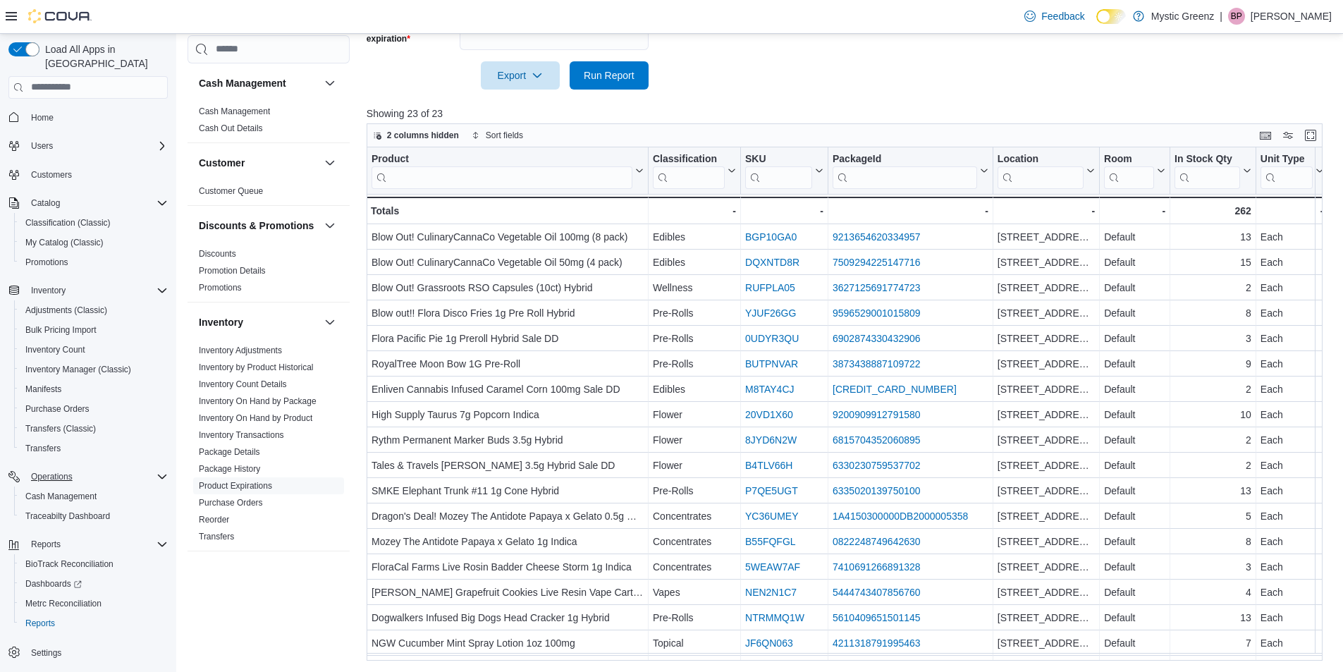
scroll to position [433, 0]
click at [240, 474] on link "Package History" at bounding box center [229, 469] width 61 height 10
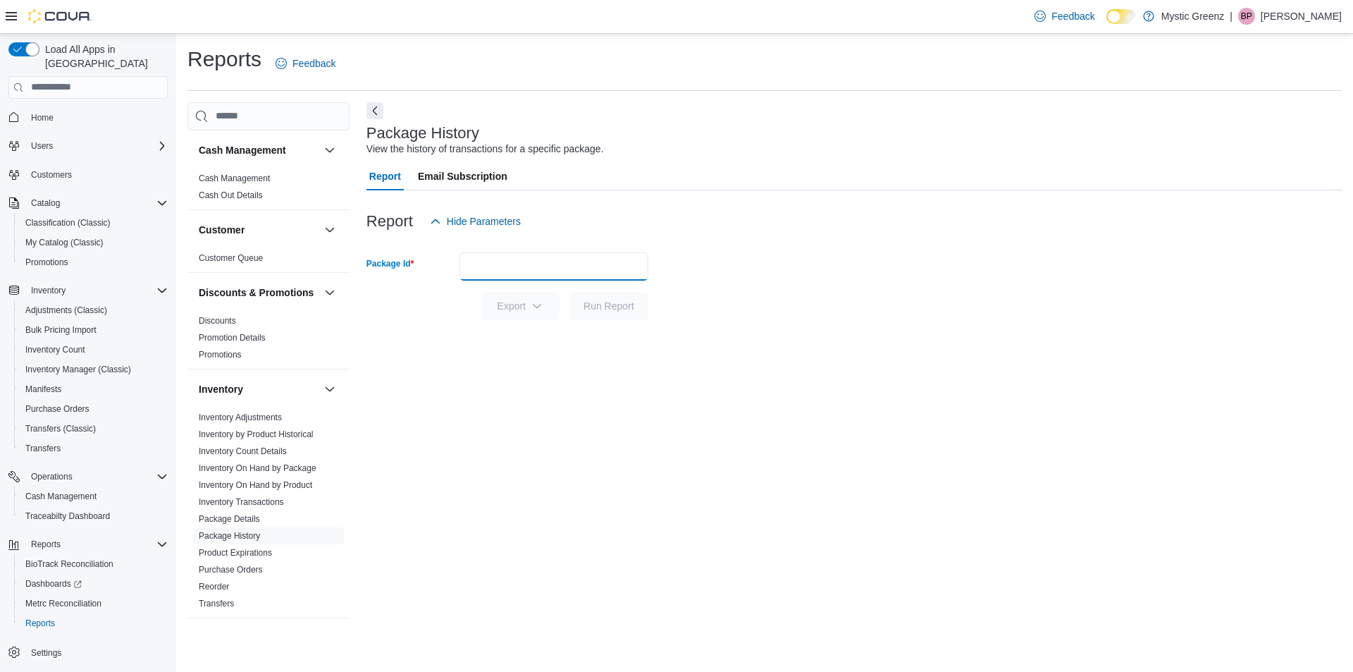
click at [485, 269] on input "Package Id" at bounding box center [554, 266] width 189 height 28
type input "**********"
click at [612, 301] on span "Run Report" at bounding box center [609, 305] width 51 height 14
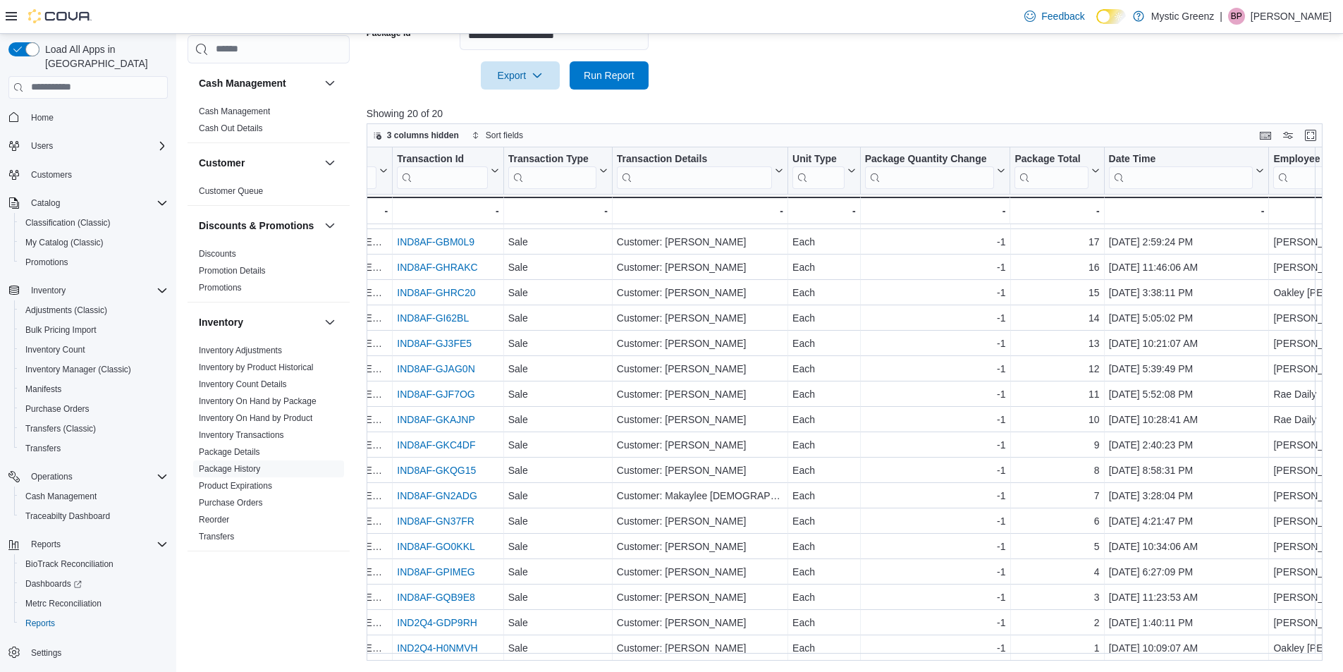
scroll to position [78, 452]
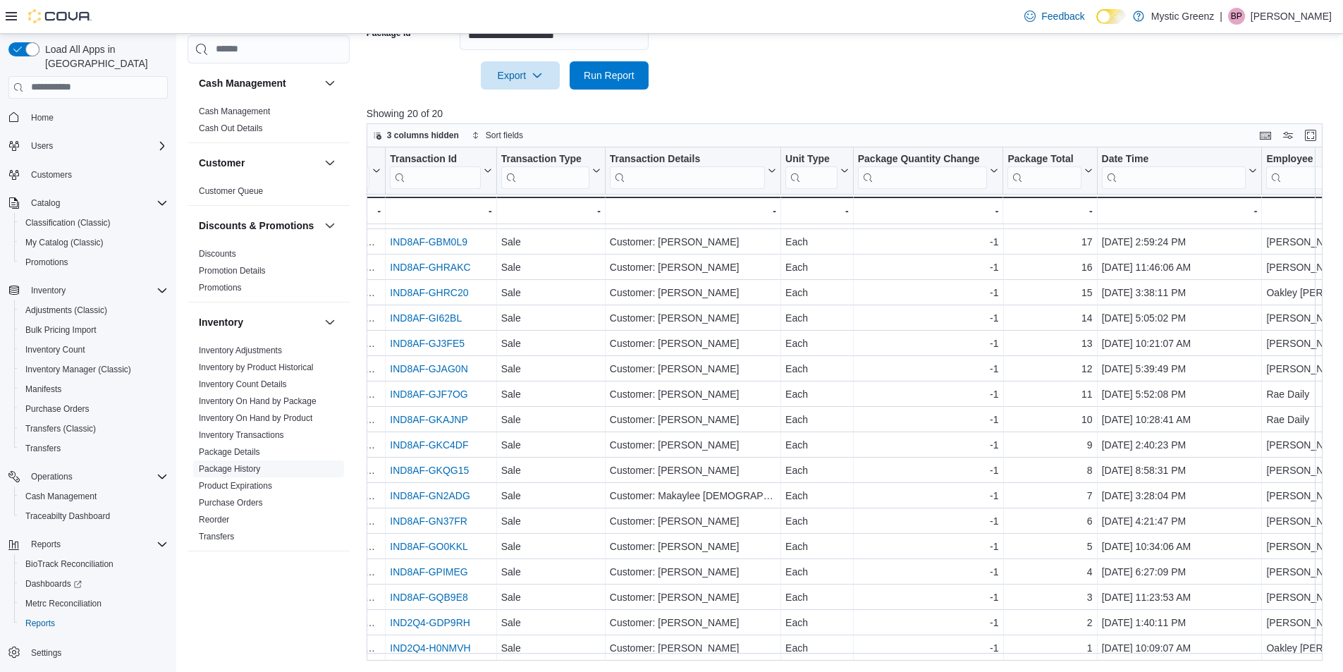
click at [235, 474] on link "Package History" at bounding box center [229, 469] width 61 height 10
click at [240, 474] on link "Package History" at bounding box center [229, 469] width 61 height 10
click at [238, 474] on link "Package History" at bounding box center [229, 469] width 61 height 10
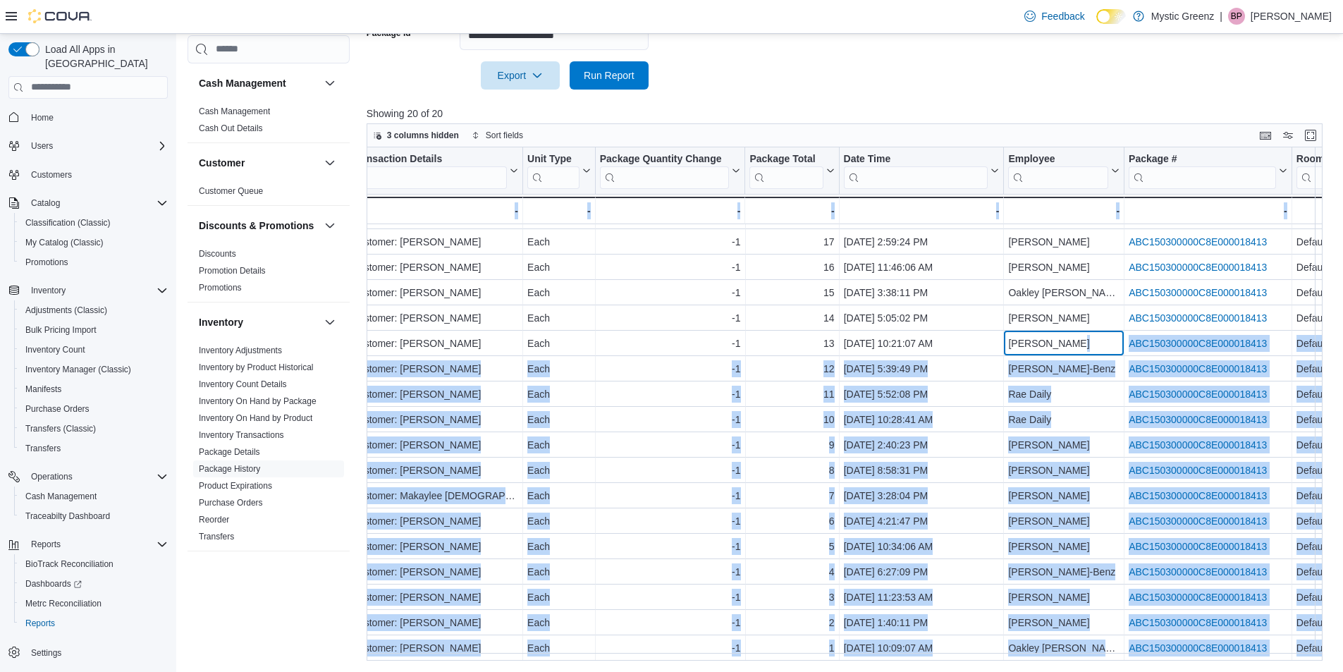
scroll to position [78, 747]
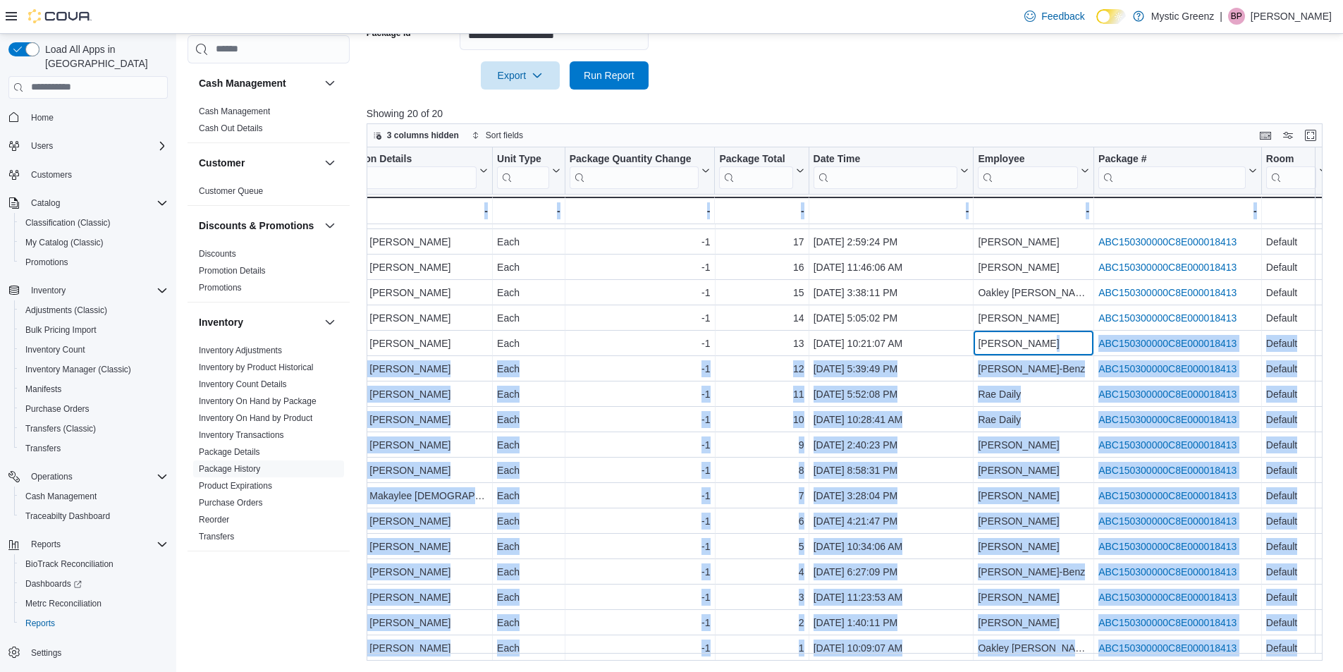
drag, startPoint x: 1324, startPoint y: 329, endPoint x: 1327, endPoint y: 413, distance: 83.9
click at [1327, 413] on div "Product Click to view column header actions SKU Click to view column header act…" at bounding box center [849, 403] width 966 height 513
click at [256, 491] on link "Product Expirations" at bounding box center [235, 486] width 73 height 10
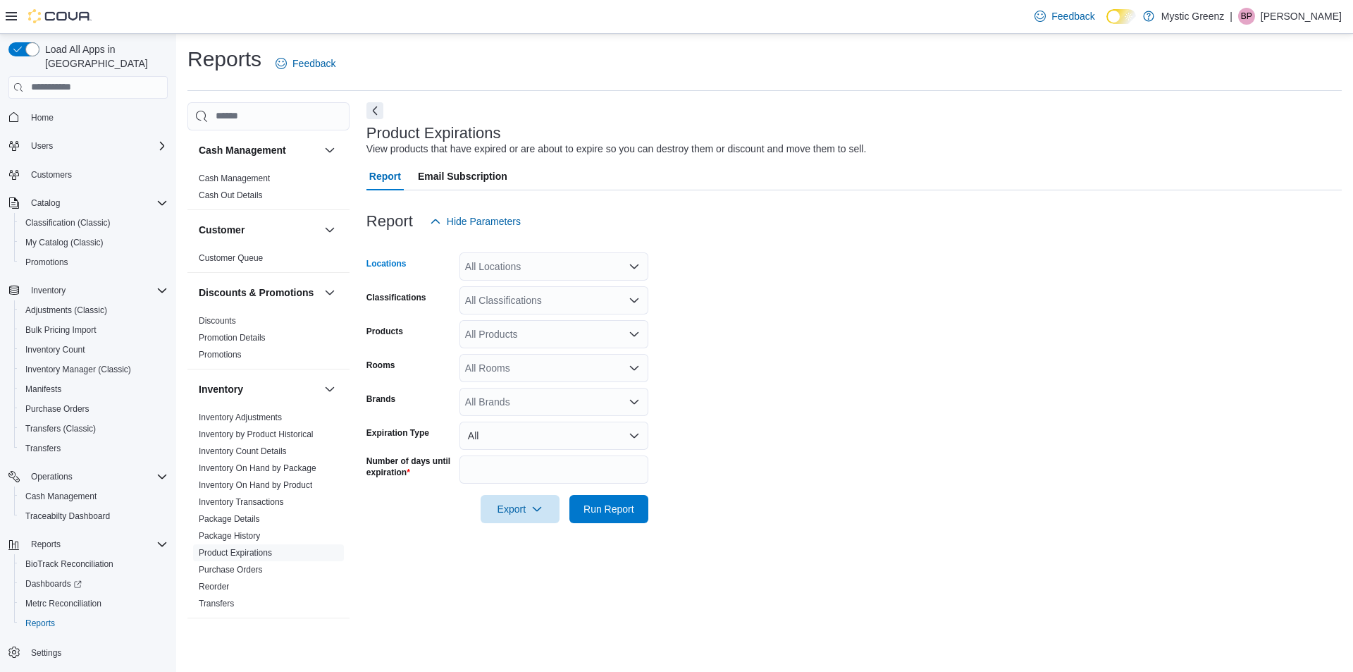
click at [637, 262] on icon "Open list of options" at bounding box center [634, 266] width 11 height 11
click at [529, 374] on span "5045 Indus Drive" at bounding box center [538, 372] width 97 height 14
click at [706, 338] on form "Locations 5045 Indus Drive Combo box. Selected. 5045 Indus Drive. Press Backspa…" at bounding box center [853, 379] width 975 height 288
click at [636, 500] on span "Run Report" at bounding box center [609, 508] width 62 height 28
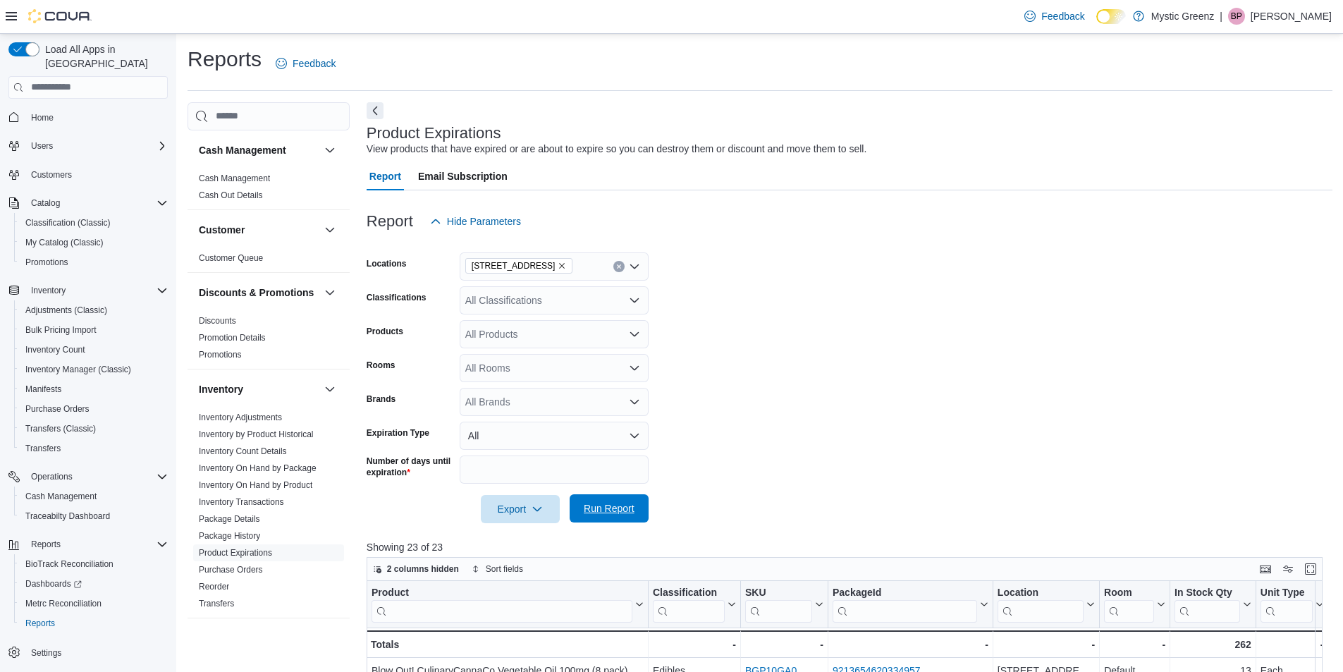
click at [636, 500] on span "Run Report" at bounding box center [609, 508] width 62 height 28
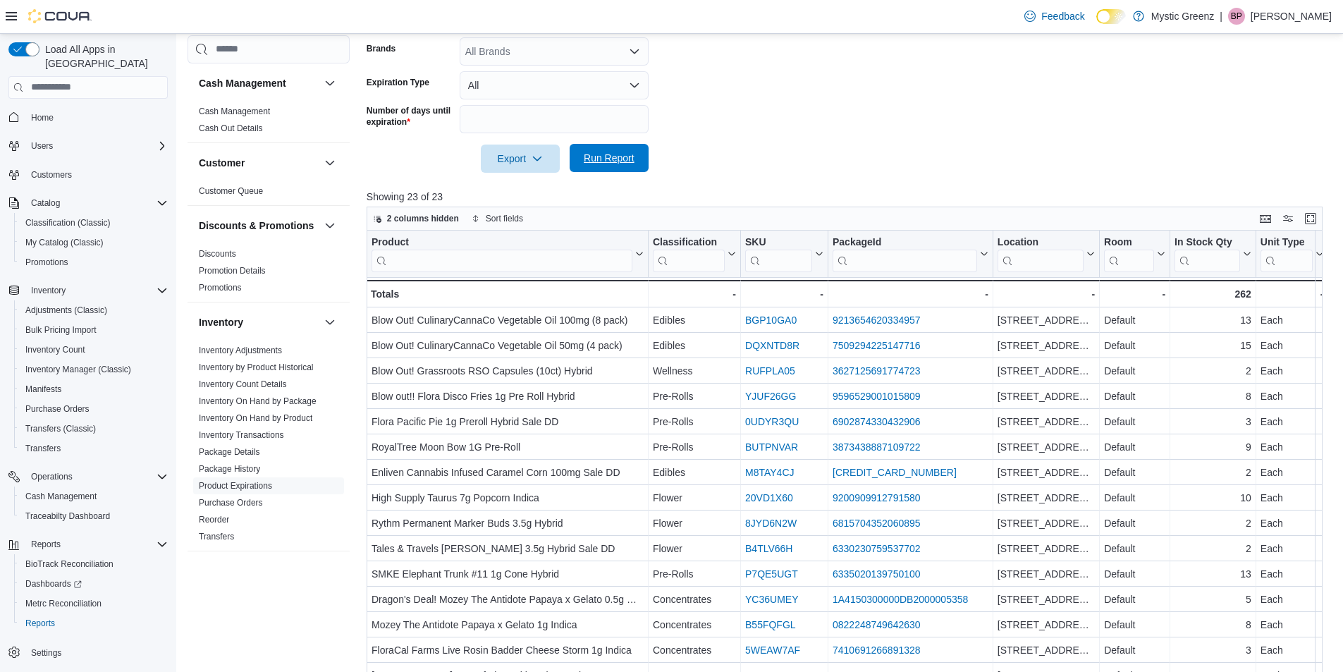
scroll to position [351, 0]
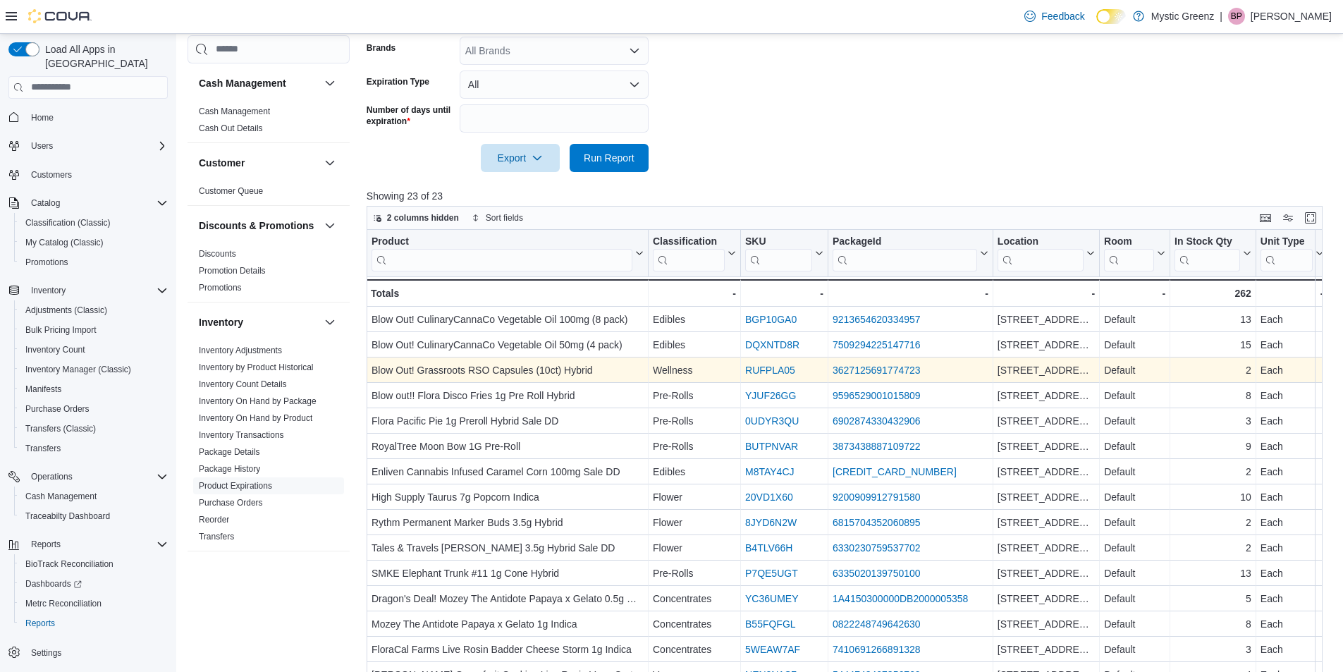
click at [853, 369] on link "3627125691774723" at bounding box center [876, 369] width 88 height 11
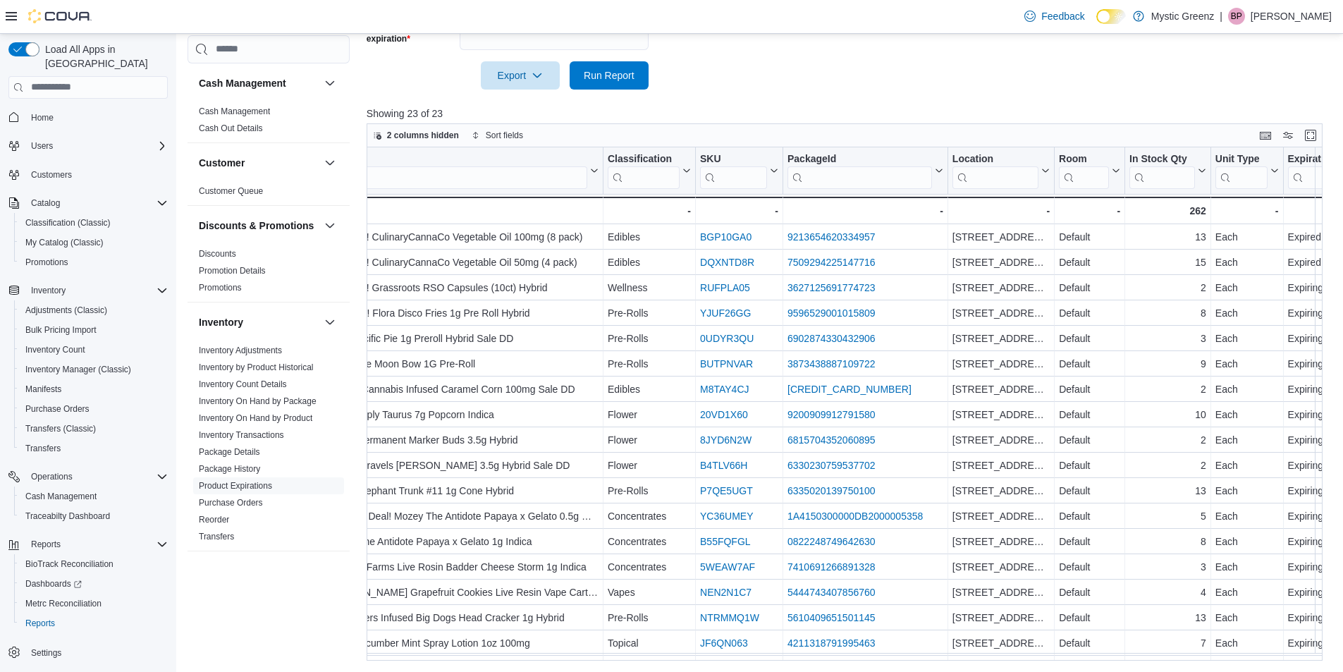
scroll to position [0, 0]
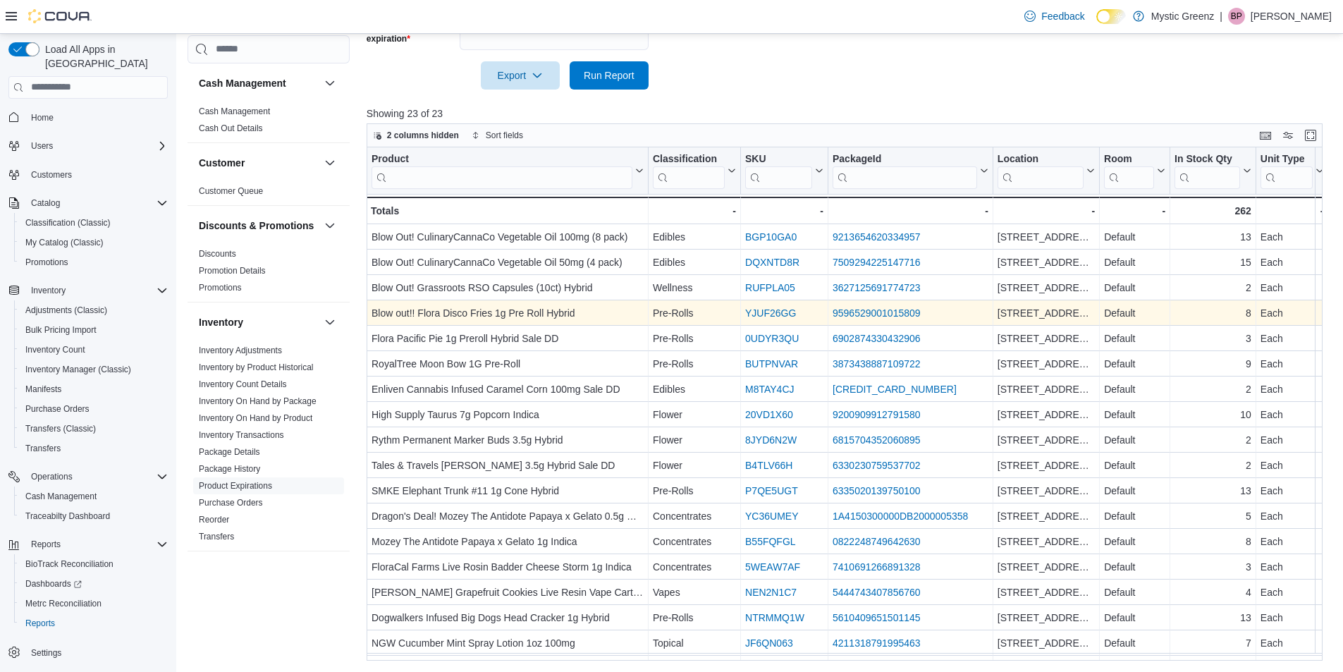
click at [878, 312] on link "9596529001015809" at bounding box center [876, 312] width 88 height 11
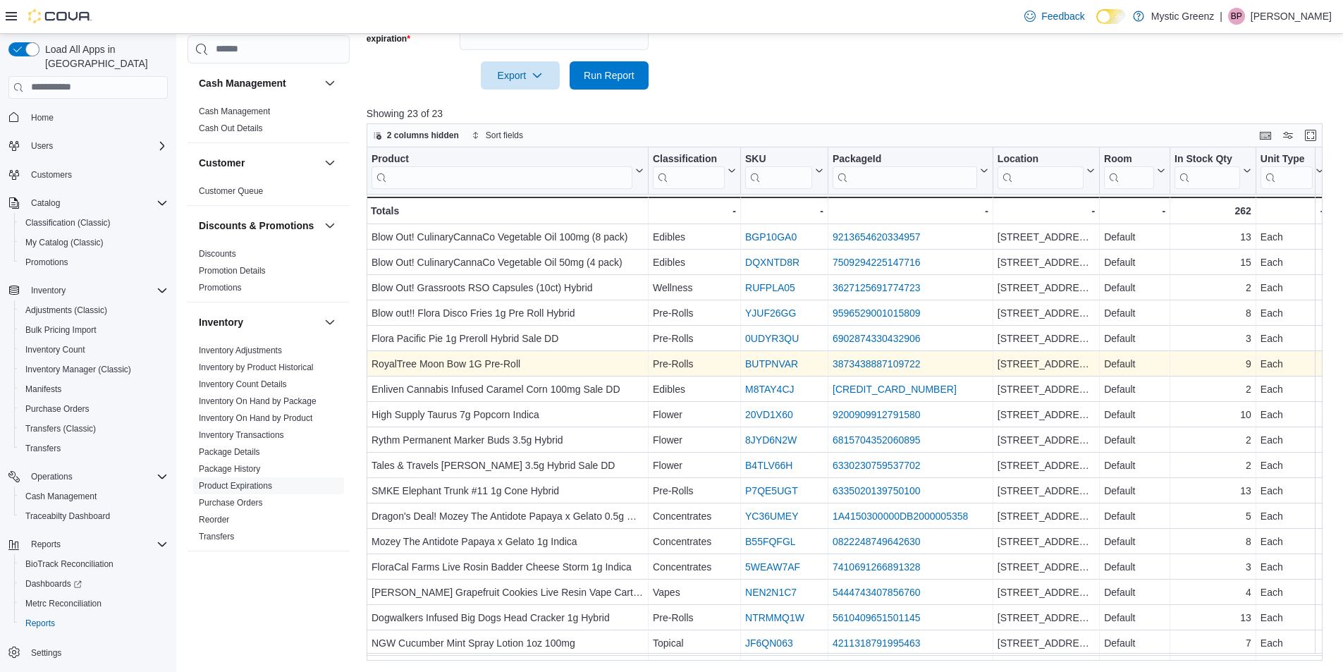
click at [887, 362] on link "3873438887109722" at bounding box center [876, 363] width 88 height 11
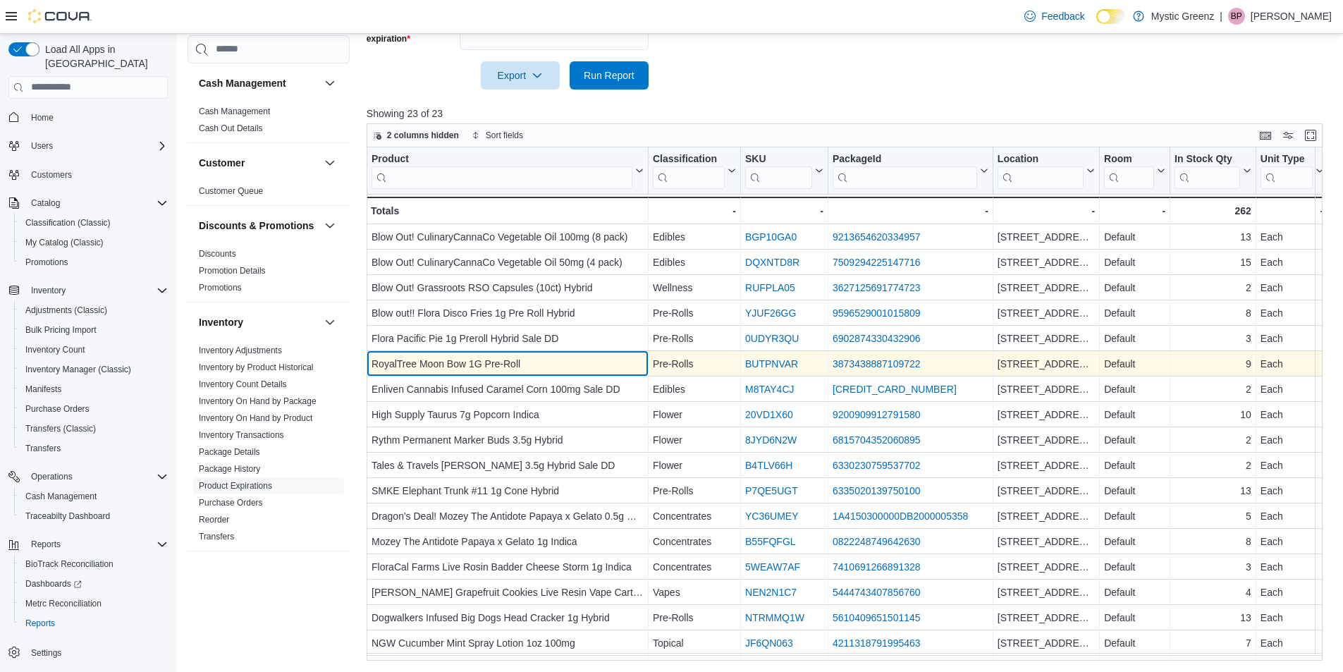
click at [517, 362] on div "RoyalTree Moon Bow 1G Pre-Roll" at bounding box center [507, 363] width 272 height 17
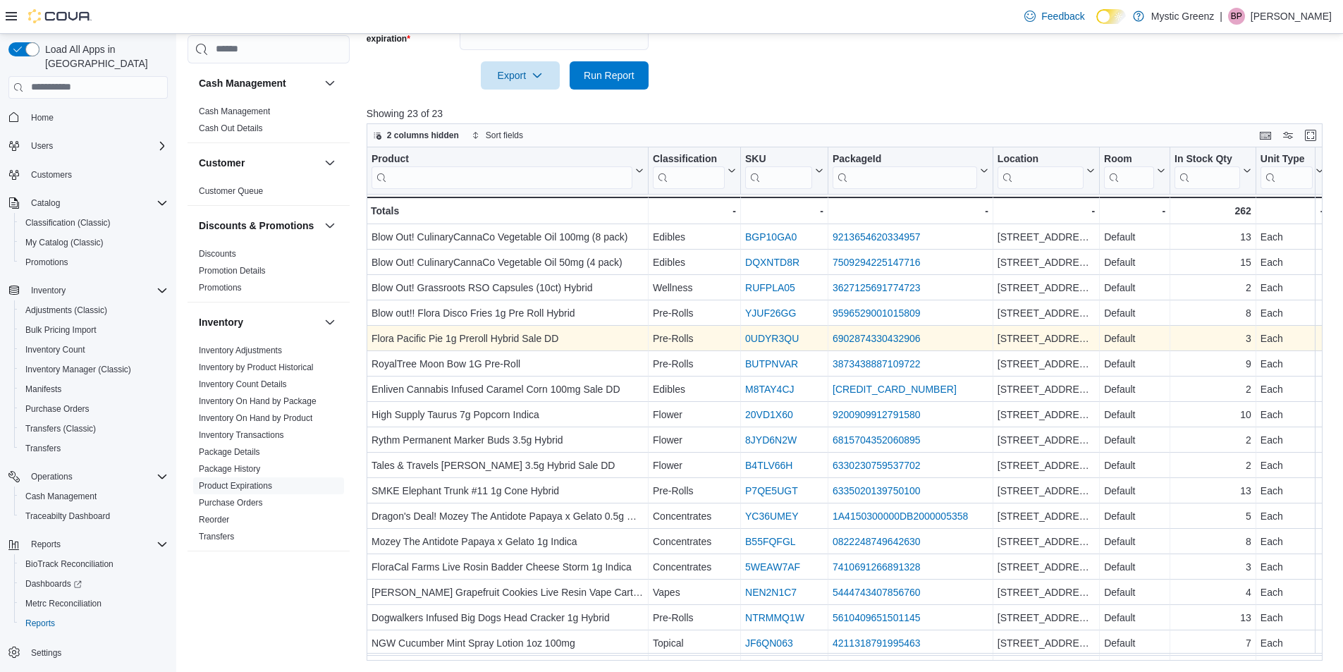
click at [921, 336] on div "6902874330432906" at bounding box center [910, 338] width 156 height 17
drag, startPoint x: 921, startPoint y: 336, endPoint x: 907, endPoint y: 339, distance: 14.4
click at [907, 339] on div "6902874330432906" at bounding box center [910, 338] width 156 height 17
copy link "6902874330432906"
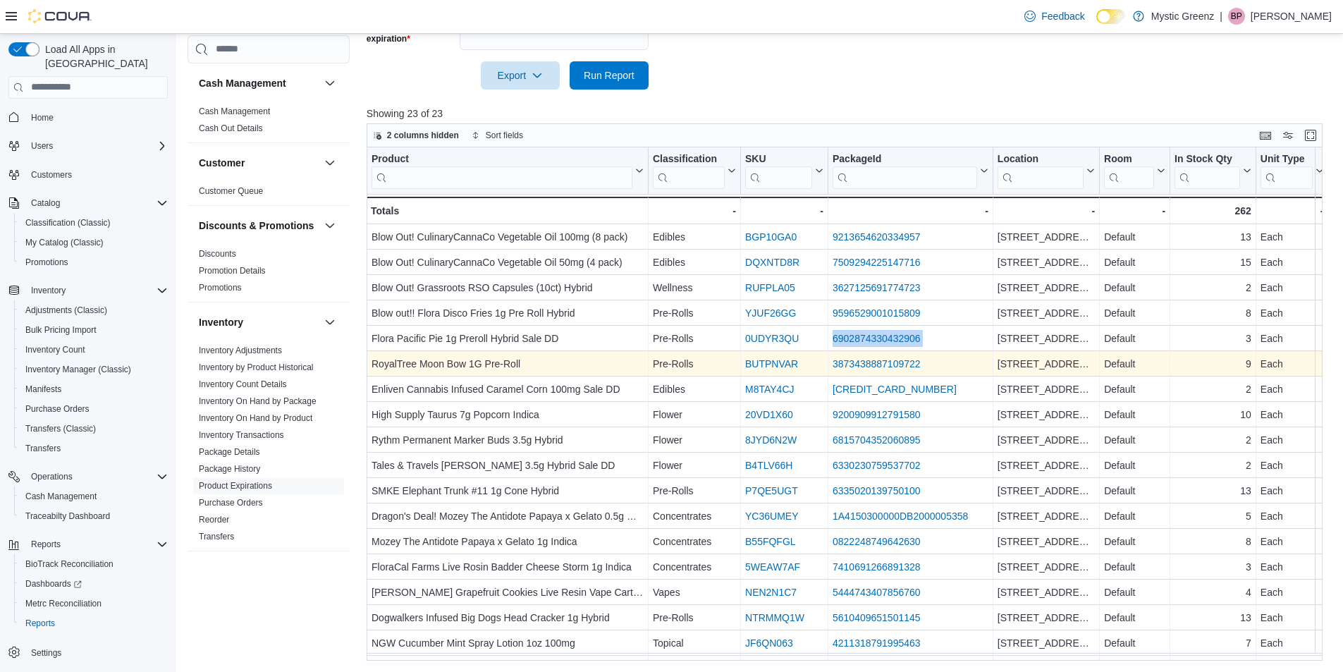
click at [848, 364] on link "3873438887109722" at bounding box center [876, 363] width 88 height 11
drag, startPoint x: 861, startPoint y: 365, endPoint x: 834, endPoint y: 358, distance: 28.4
click at [834, 358] on link "3873438887109722" at bounding box center [876, 363] width 88 height 11
drag, startPoint x: 904, startPoint y: 364, endPoint x: 830, endPoint y: 369, distance: 74.1
click at [830, 369] on div "3873438887109722 - Package URL, column 4, row 6" at bounding box center [910, 363] width 165 height 25
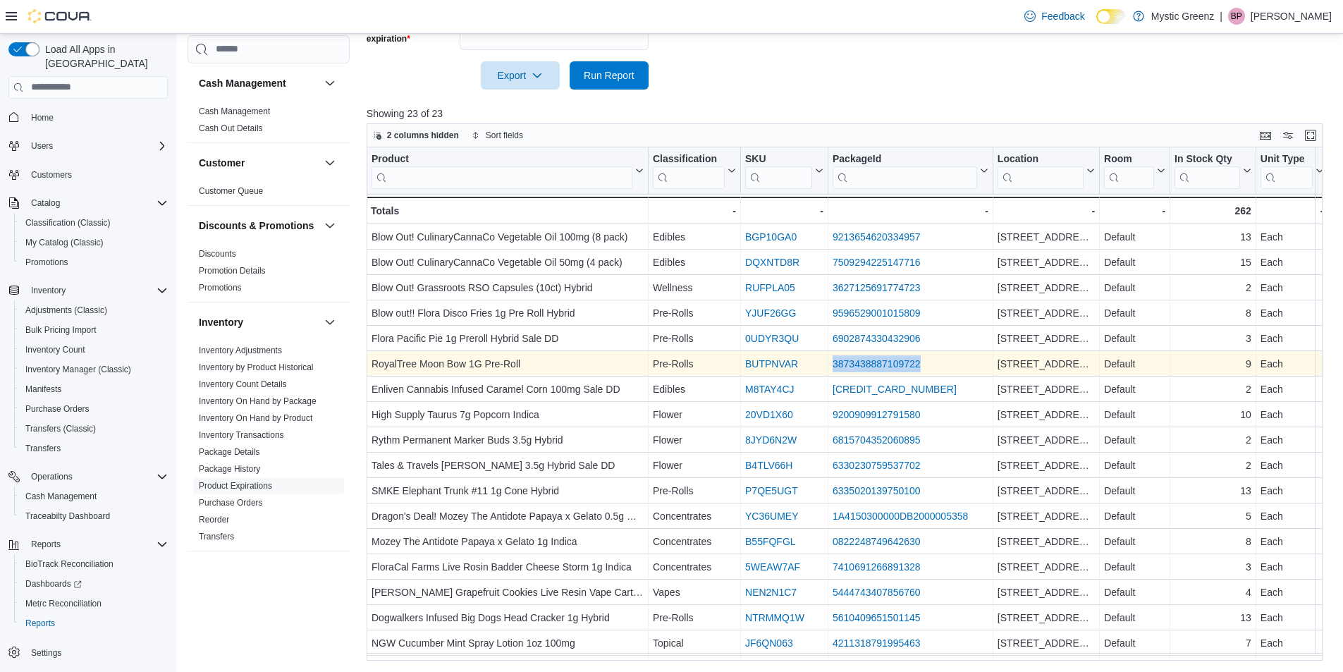
copy link "3873438887109722"
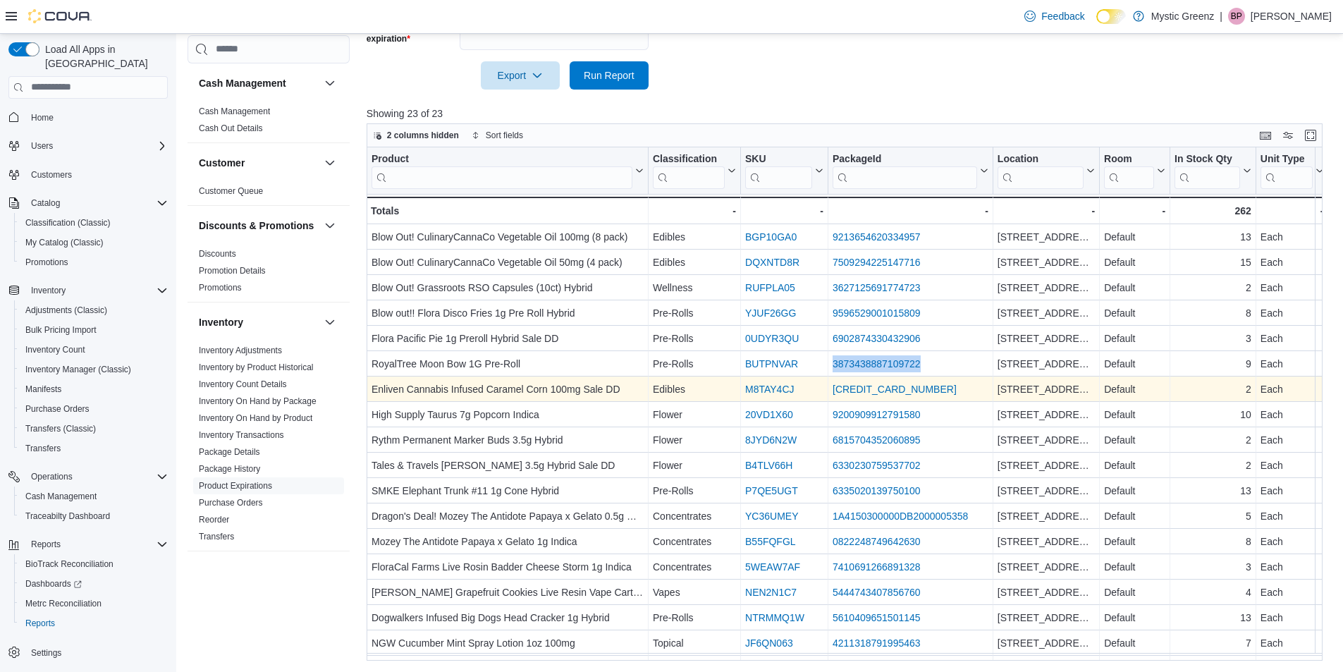
click at [865, 385] on link "[CREDIT_CARD_NUMBER]" at bounding box center [894, 388] width 124 height 11
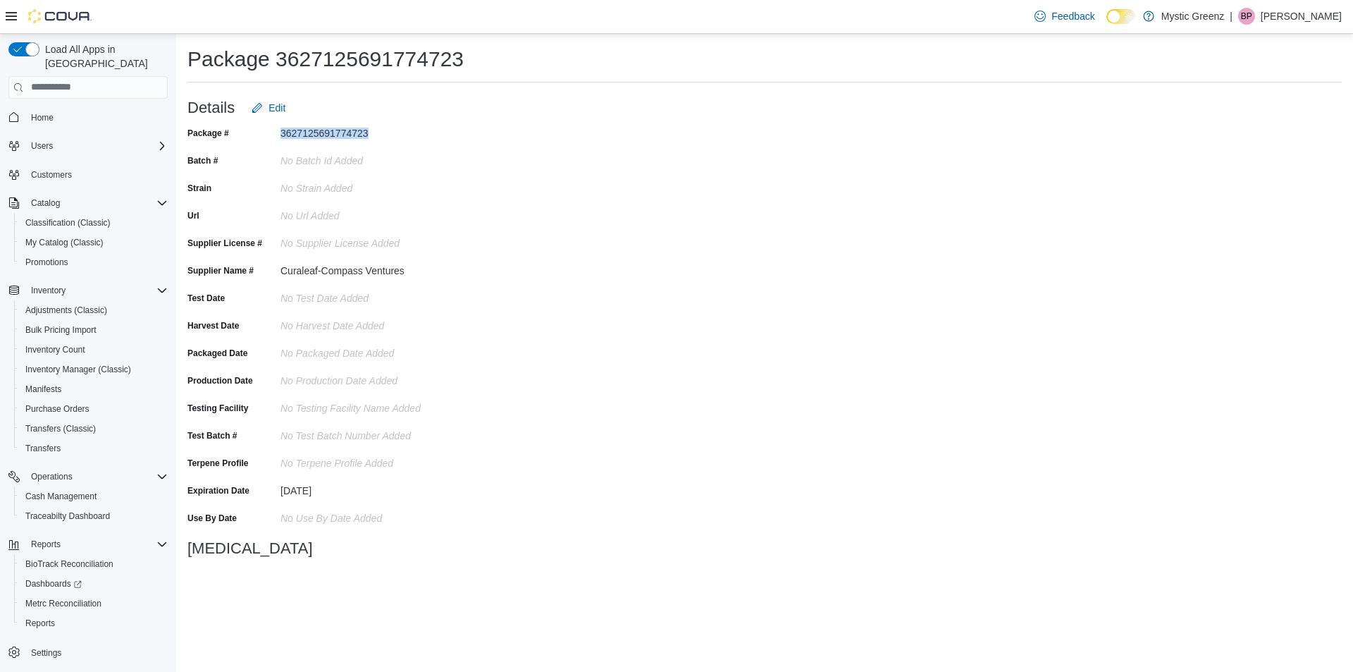
drag, startPoint x: 372, startPoint y: 132, endPoint x: 277, endPoint y: 135, distance: 95.2
click at [277, 135] on div "Package # 3627125691774723" at bounding box center [328, 133] width 282 height 22
copy div "3627125691774723"
drag, startPoint x: 372, startPoint y: 133, endPoint x: 267, endPoint y: 130, distance: 105.1
click at [267, 130] on div "Package # 9596529001015809" at bounding box center [328, 133] width 282 height 22
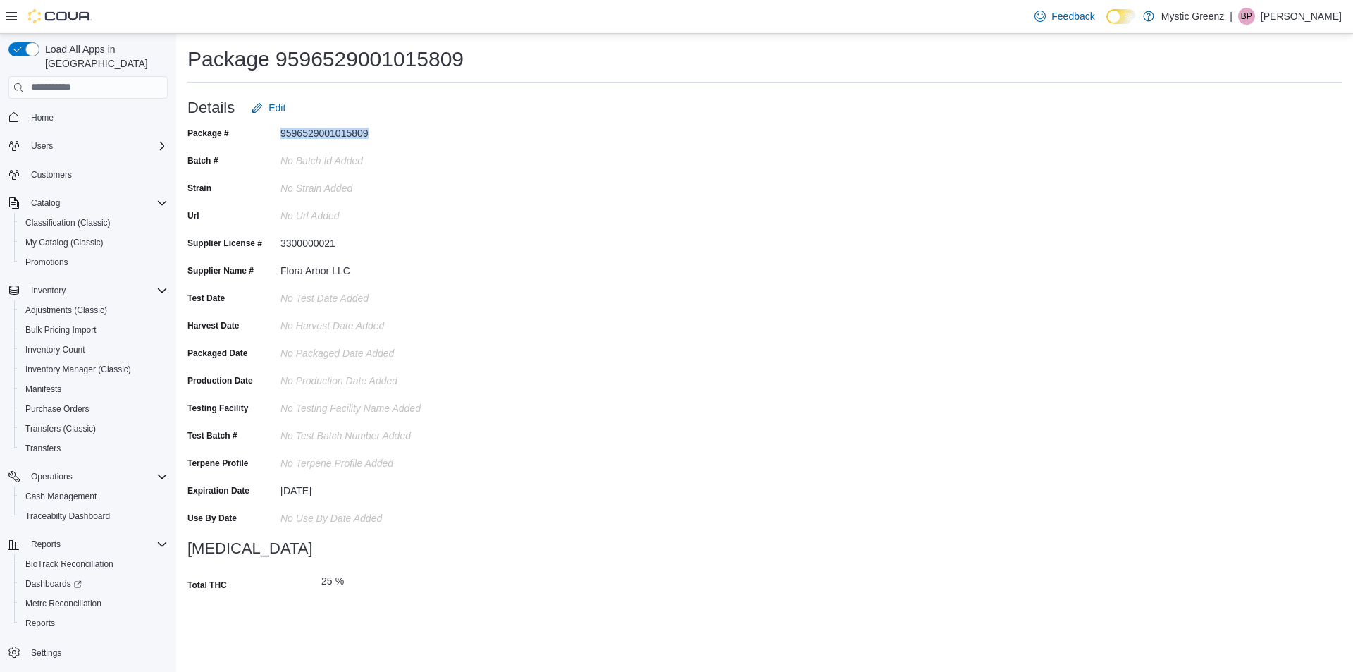
click at [321, 131] on div "9596529001015809" at bounding box center [375, 130] width 189 height 17
drag, startPoint x: 321, startPoint y: 131, endPoint x: 390, endPoint y: 111, distance: 72.0
click at [390, 111] on div "Details Edit" at bounding box center [764, 108] width 1154 height 28
drag, startPoint x: 382, startPoint y: 130, endPoint x: 269, endPoint y: 127, distance: 112.8
click at [269, 127] on div "Package # 9596529001015809" at bounding box center [328, 133] width 282 height 22
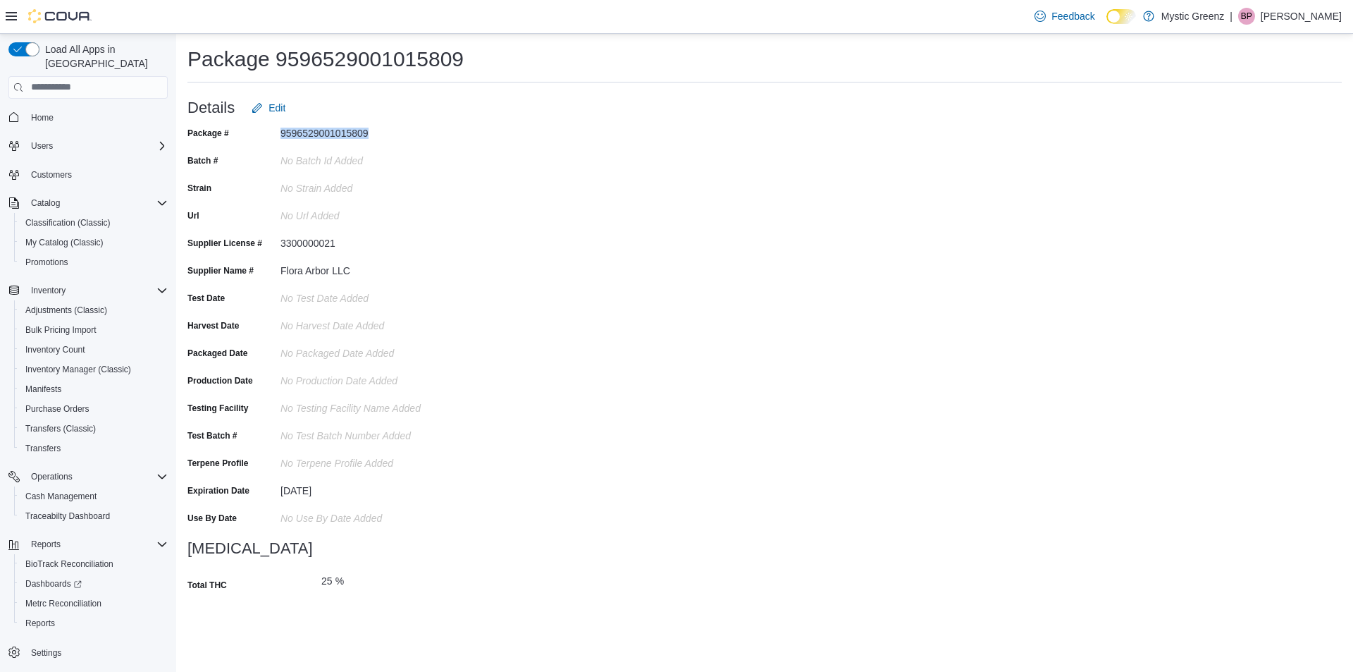
copy div "9596529001015809"
drag, startPoint x: 374, startPoint y: 130, endPoint x: 271, endPoint y: 132, distance: 102.9
click at [271, 132] on div "Package # 3873438887109722" at bounding box center [328, 133] width 282 height 22
copy div "3873438887109722"
drag, startPoint x: 369, startPoint y: 130, endPoint x: 265, endPoint y: 121, distance: 104.7
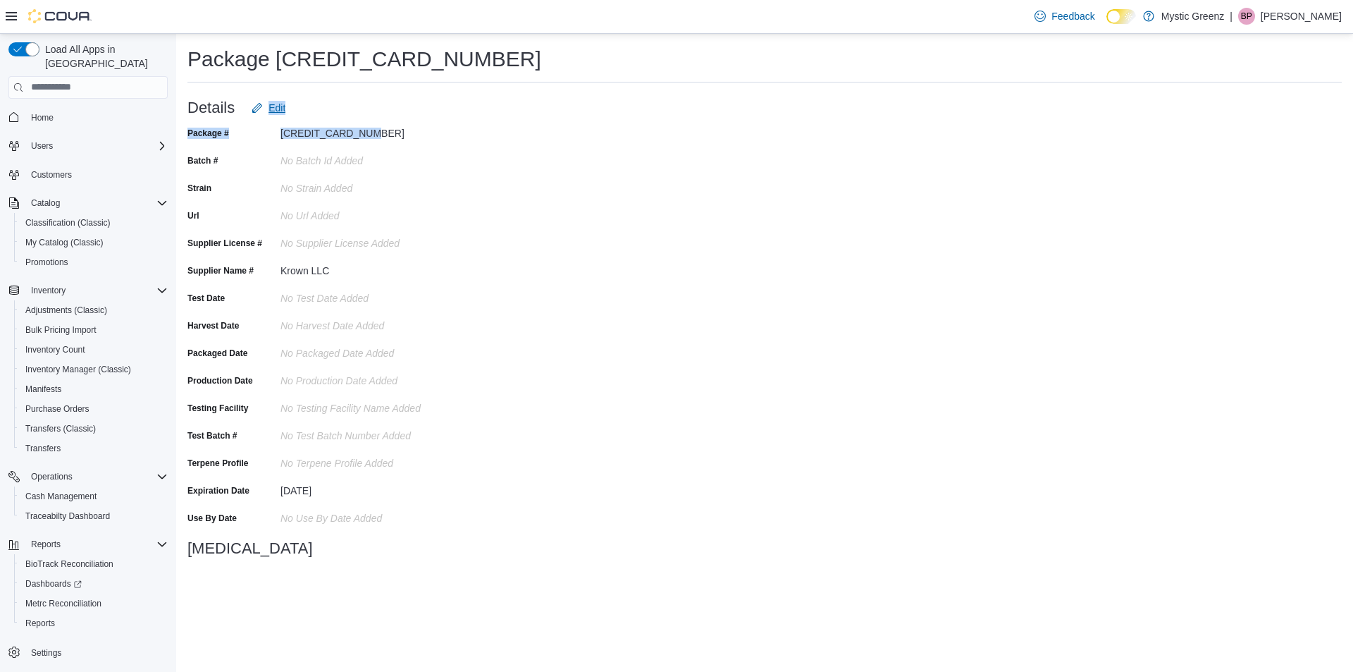
click at [265, 121] on form "Details Edit Package # [CREDIT_CARD_NUMBER] Batch # No Batch Id added Strain No…" at bounding box center [764, 331] width 1154 height 474
copy form "Edit Package # [CREDIT_CARD_NUMBER]"
